Goal: Check status: Verify the current state of an ongoing process or item

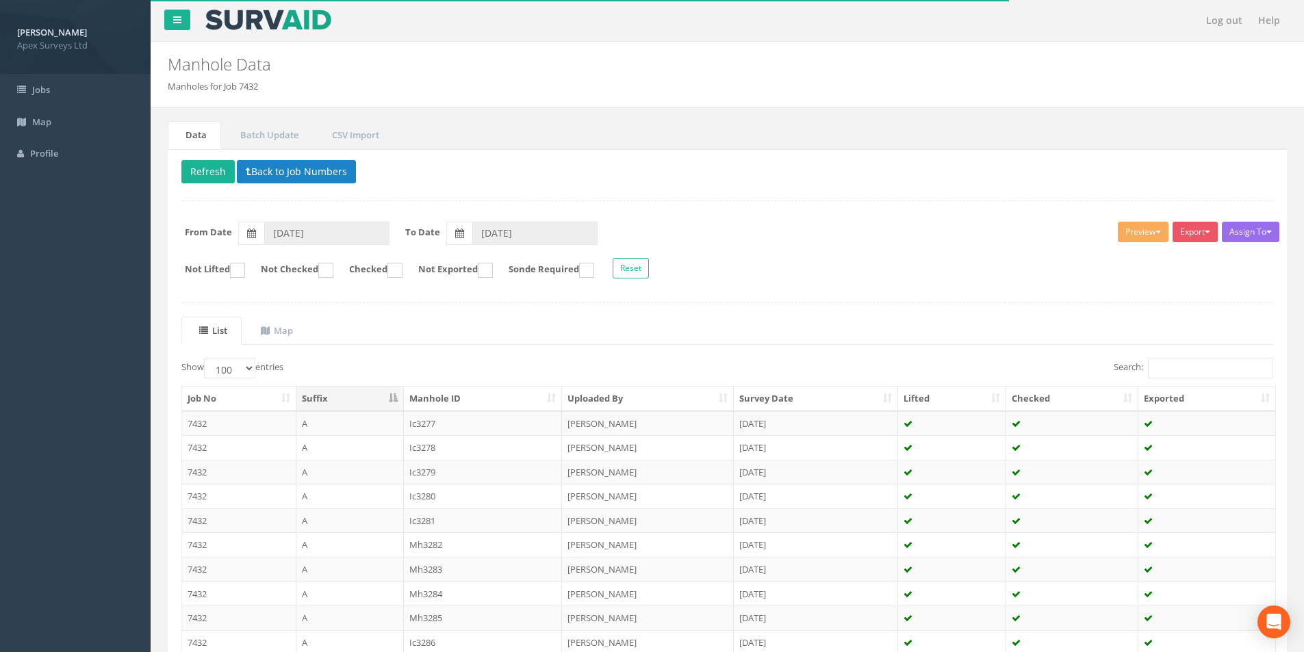
select select "100"
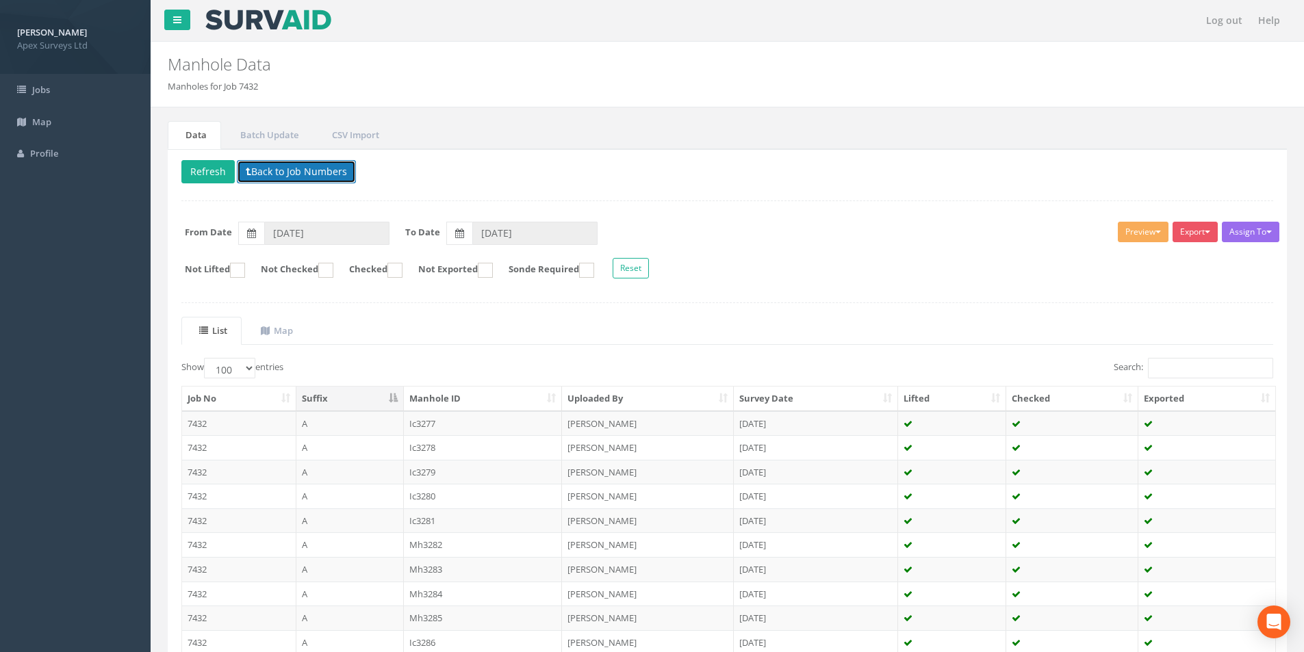
click at [254, 171] on button "Back to Job Numbers" at bounding box center [296, 171] width 119 height 23
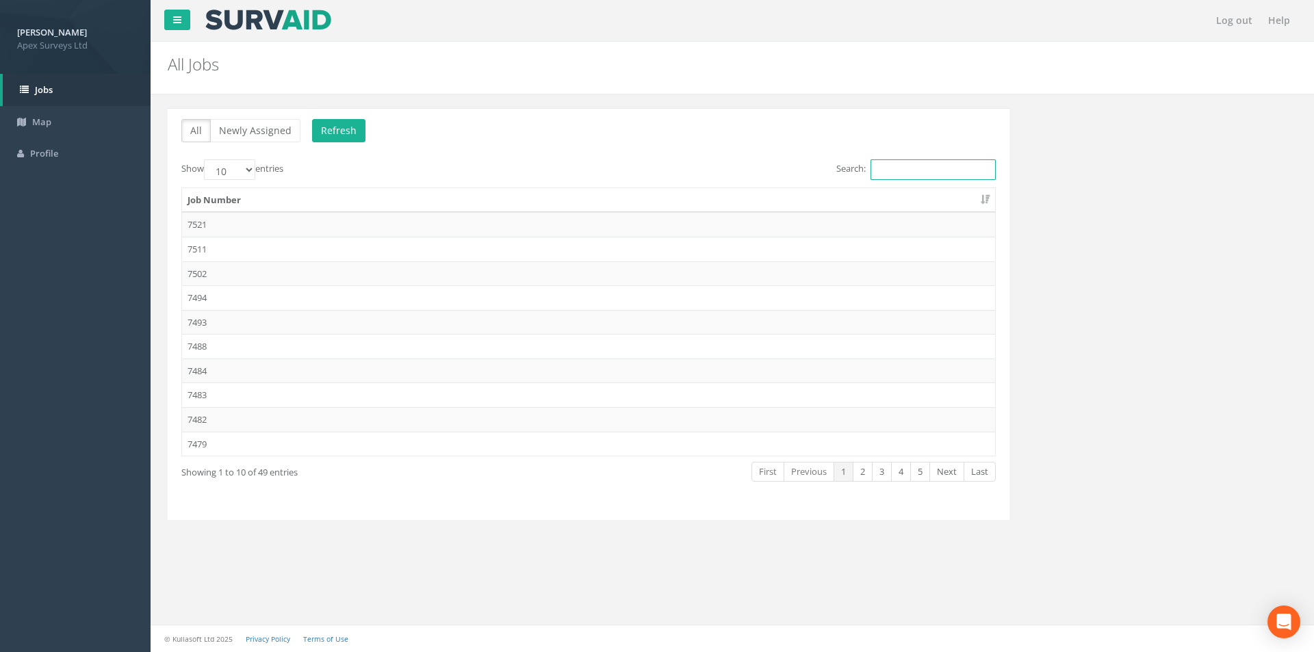
click at [893, 166] on input "Search:" at bounding box center [932, 169] width 125 height 21
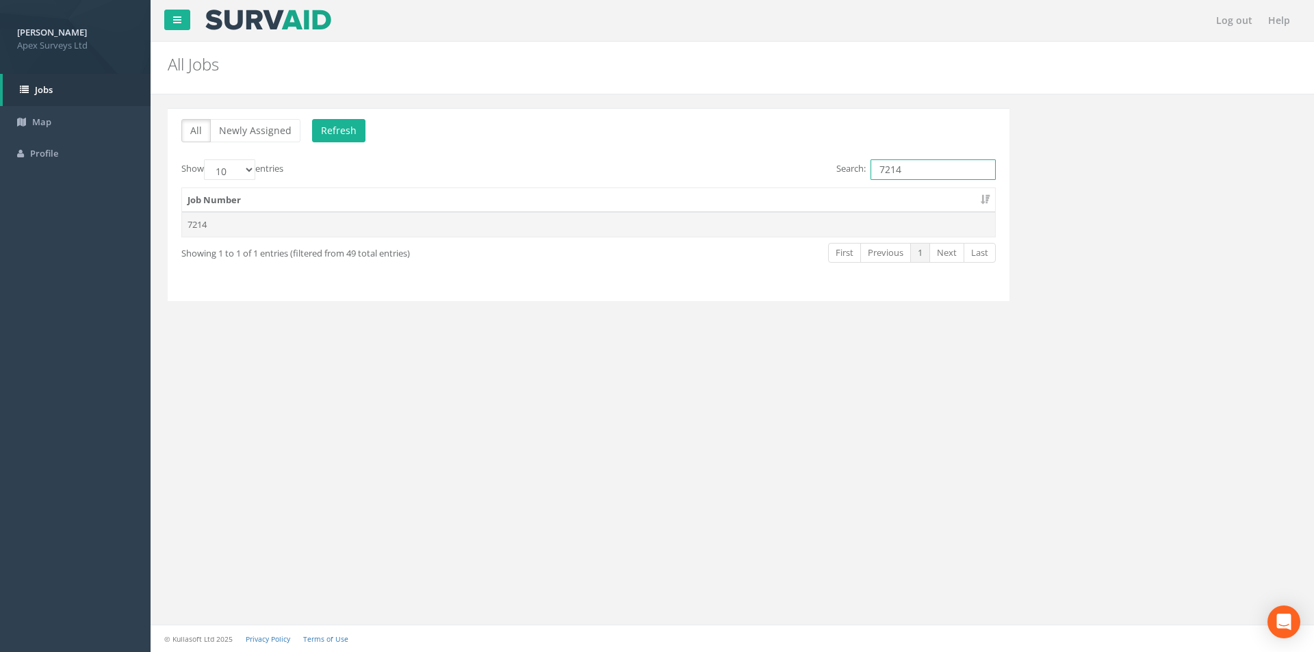
type input "7214"
click at [215, 232] on td "7214" at bounding box center [588, 224] width 813 height 25
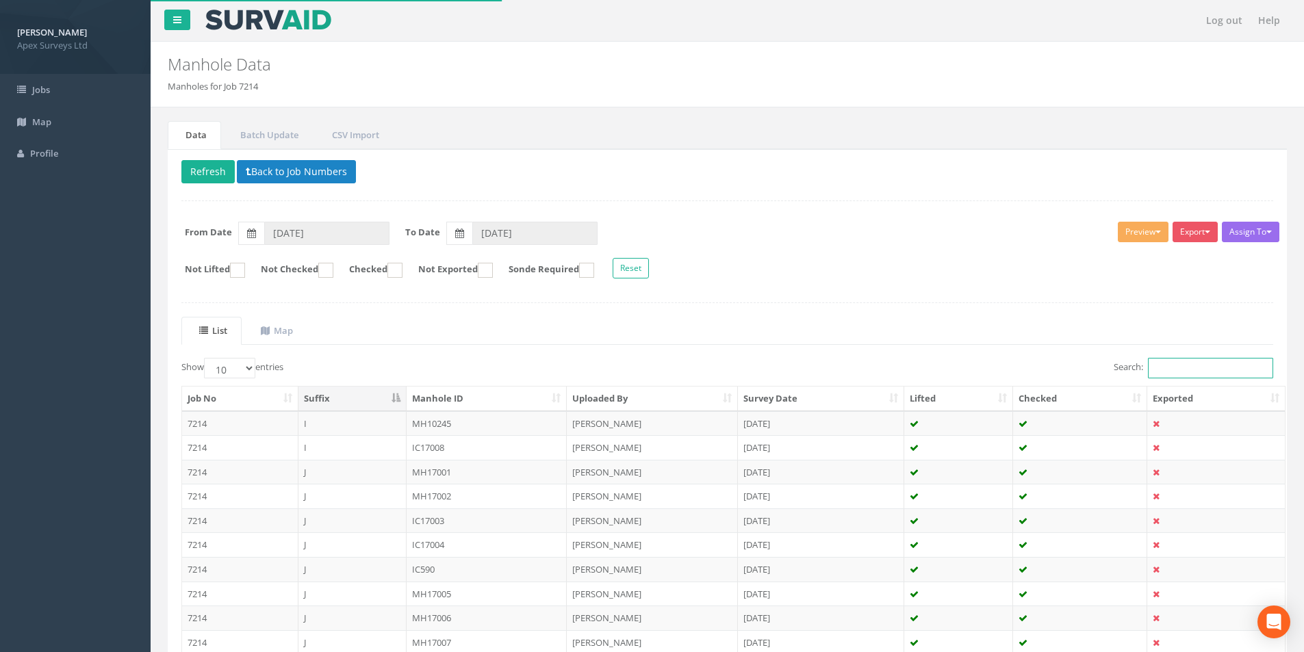
click at [1169, 365] on input "Search:" at bounding box center [1210, 368] width 125 height 21
type input "7"
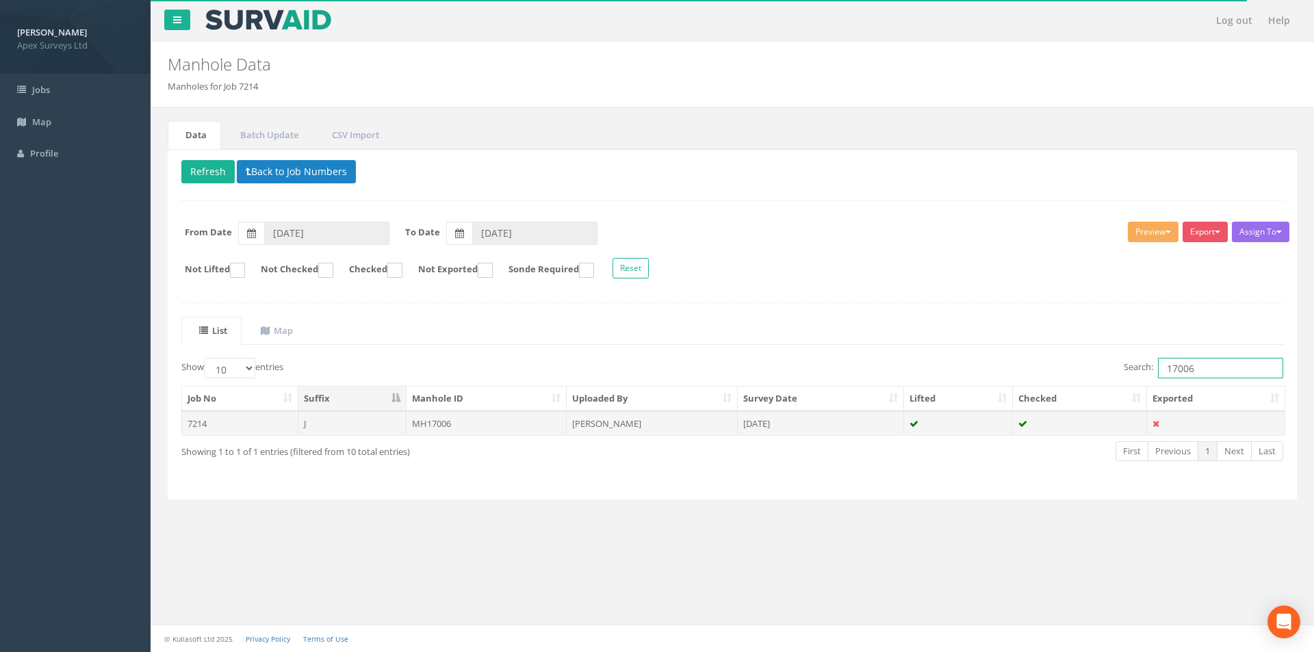
type input "17006"
click at [467, 422] on td "MH17006" at bounding box center [486, 423] width 161 height 25
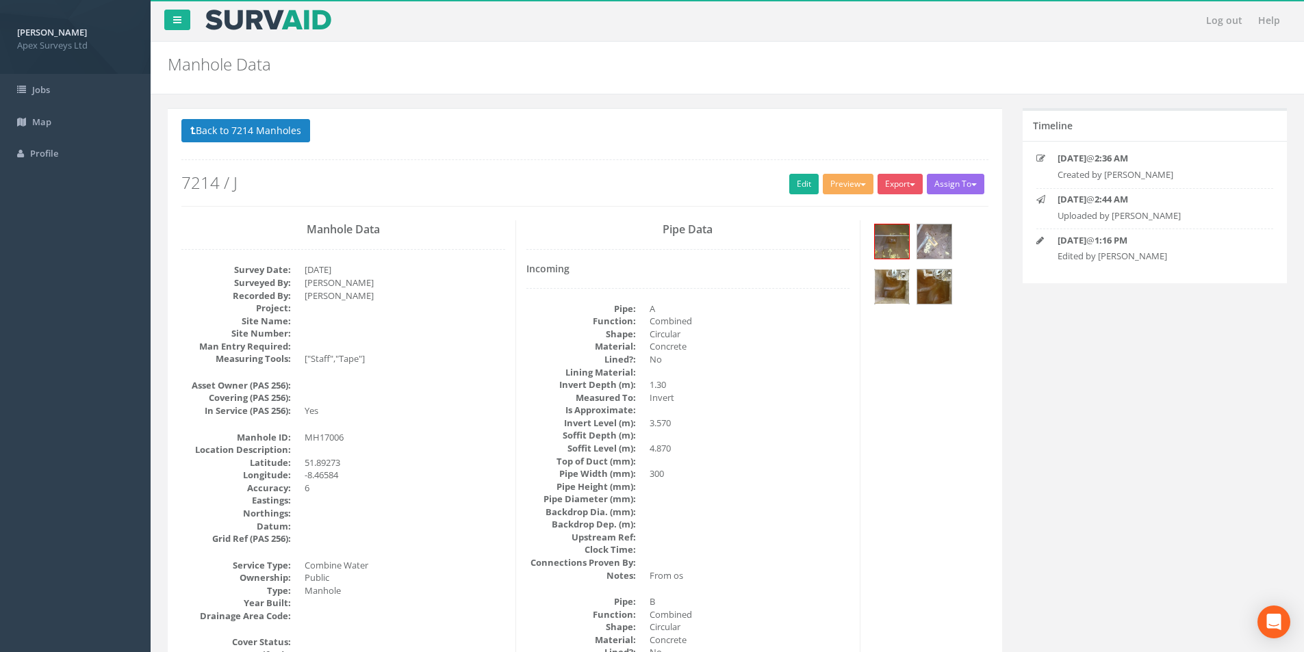
click at [892, 294] on img at bounding box center [892, 287] width 34 height 34
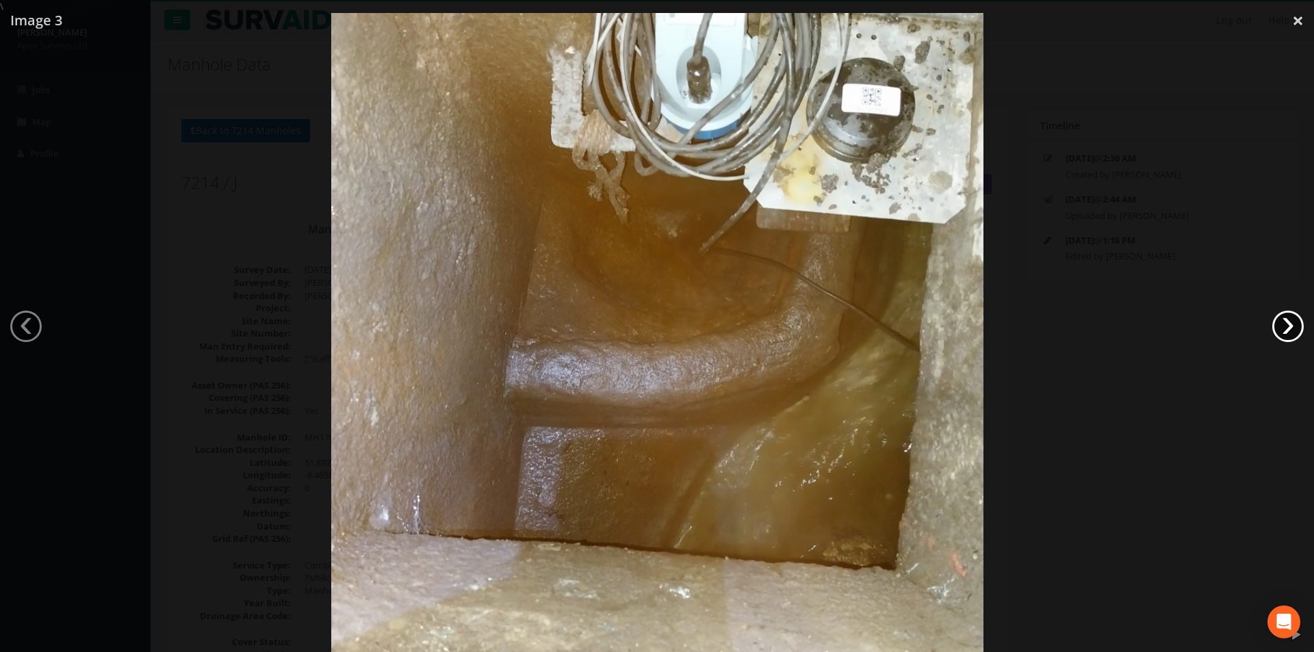
click at [1287, 327] on link "›" at bounding box center [1287, 326] width 31 height 31
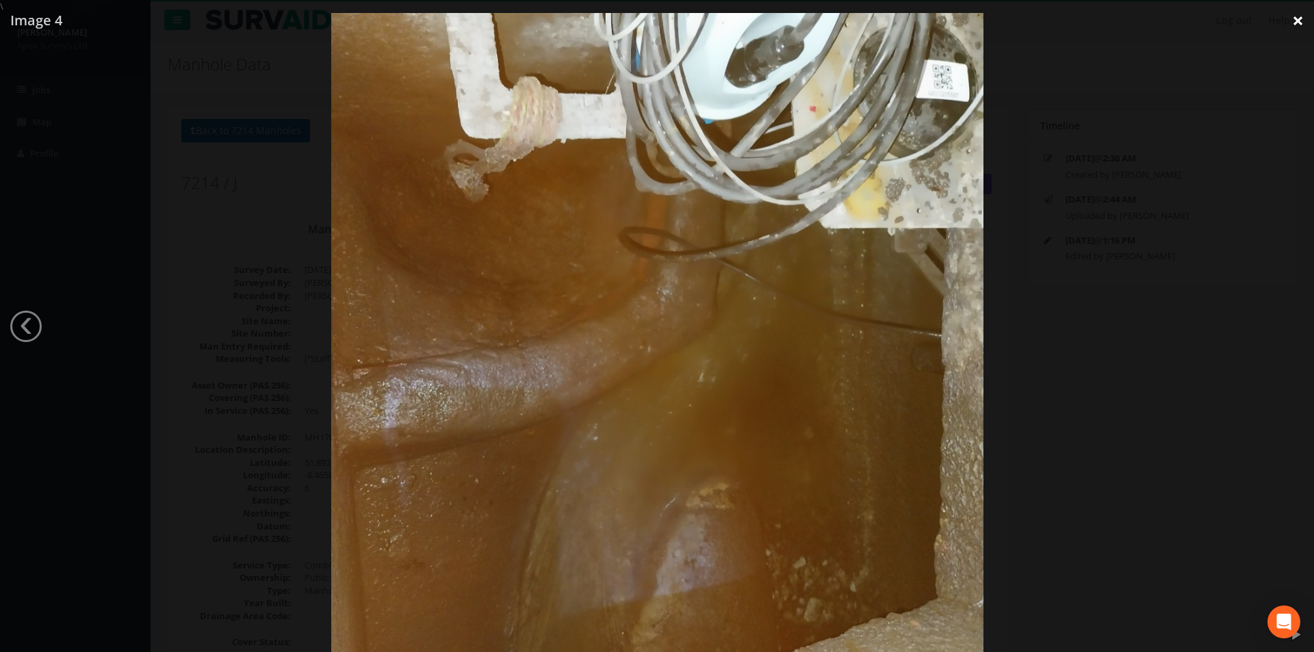
click at [1299, 21] on link "×" at bounding box center [1298, 20] width 32 height 41
